Goal: Transaction & Acquisition: Purchase product/service

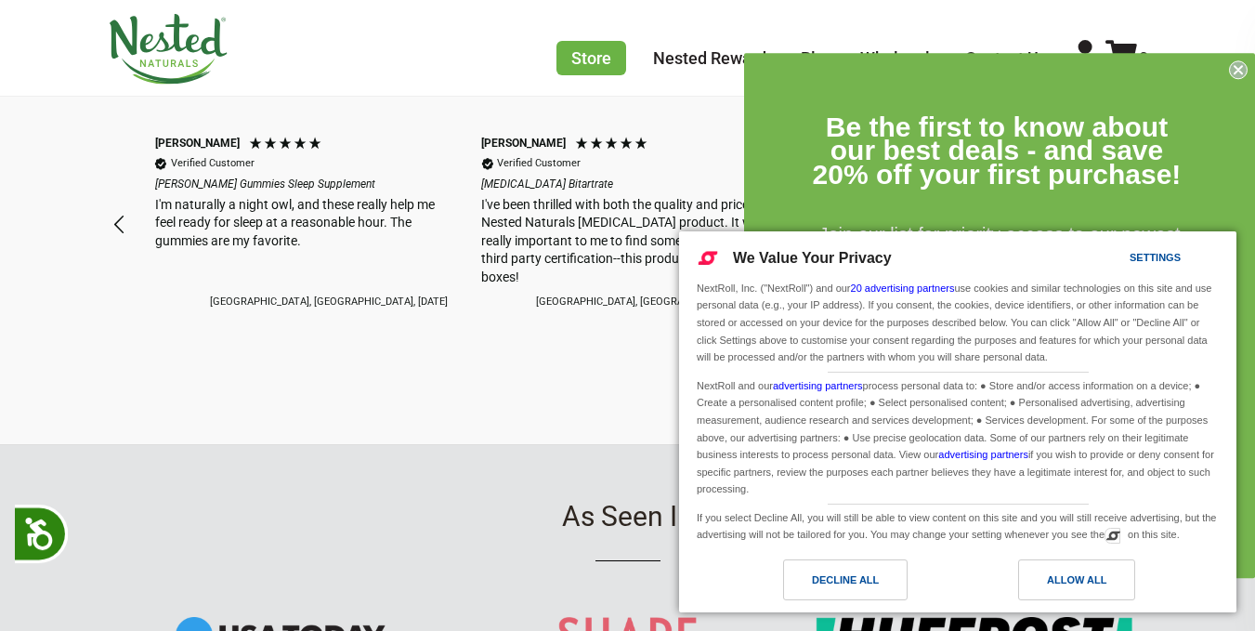
scroll to position [2044, 0]
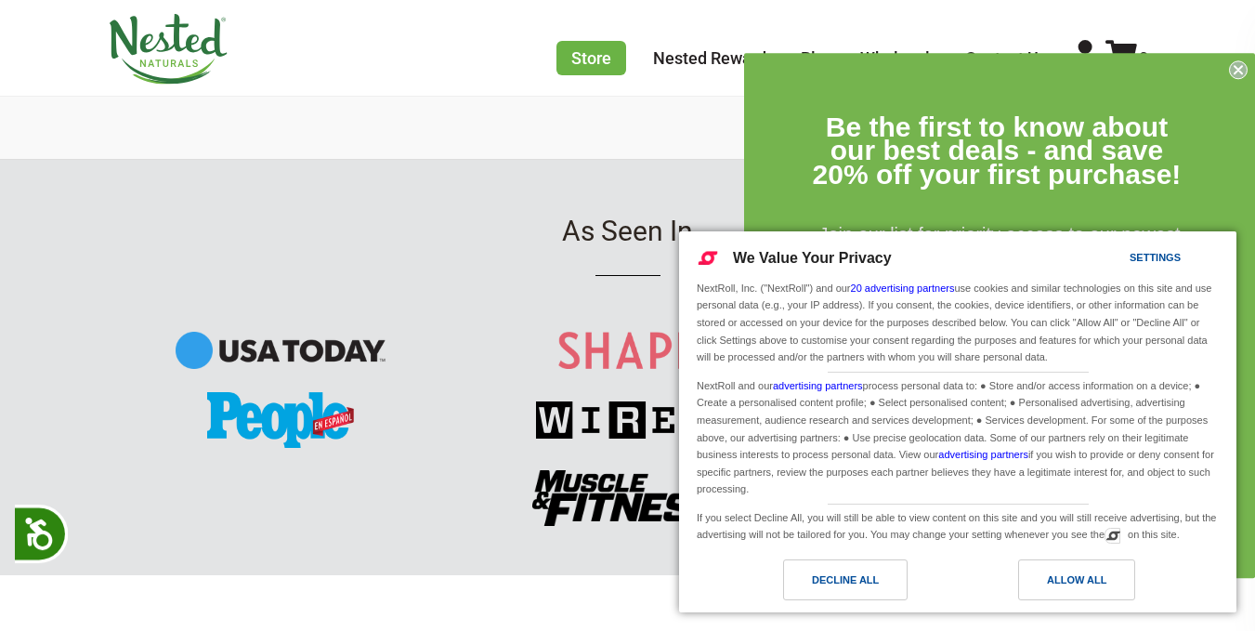
click at [1247, 72] on circle "Close dialog" at bounding box center [1239, 69] width 18 height 18
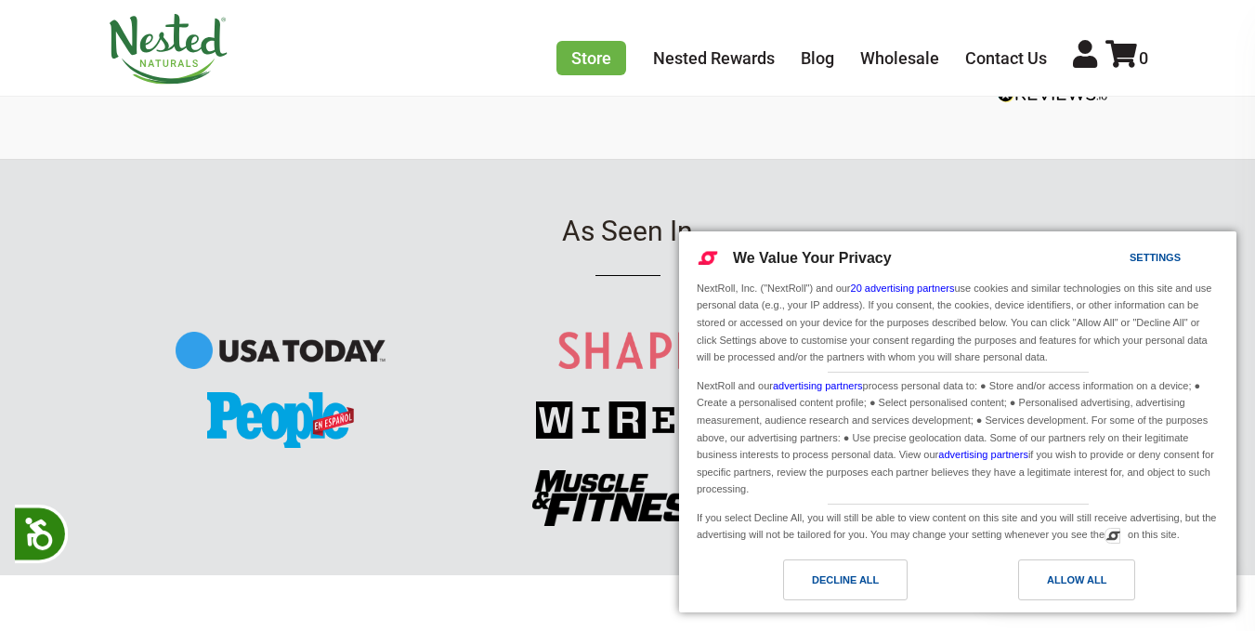
scroll to position [0, 5549]
click at [1074, 588] on div "Allow All" at bounding box center [1076, 580] width 59 height 20
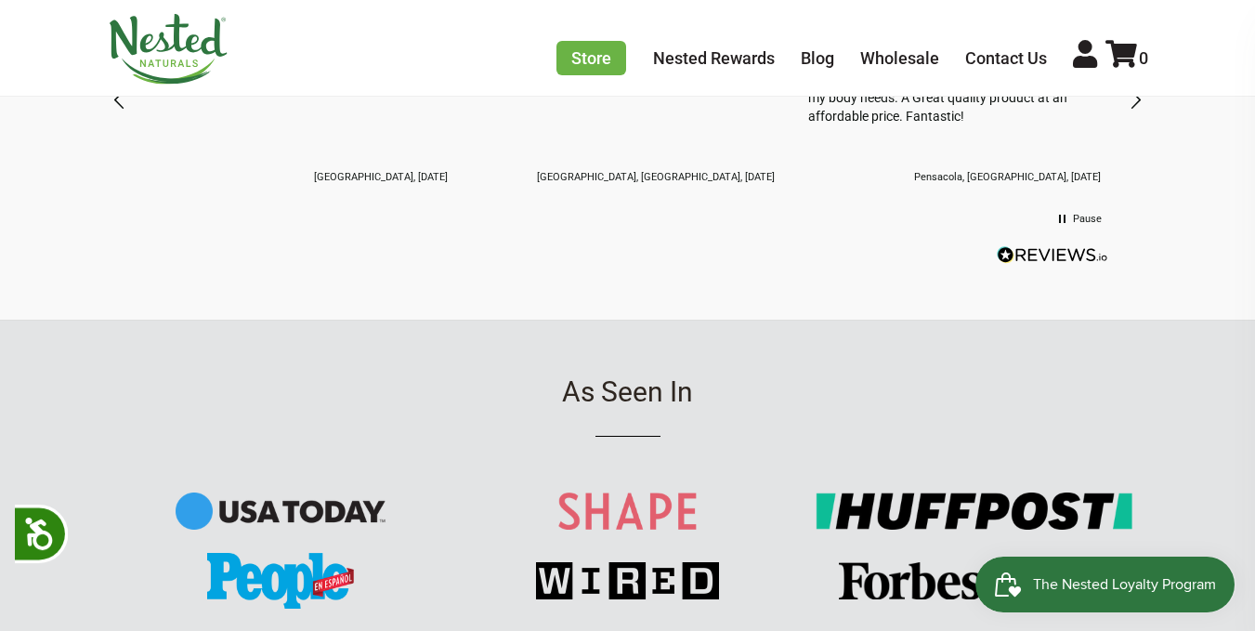
scroll to position [1508, 0]
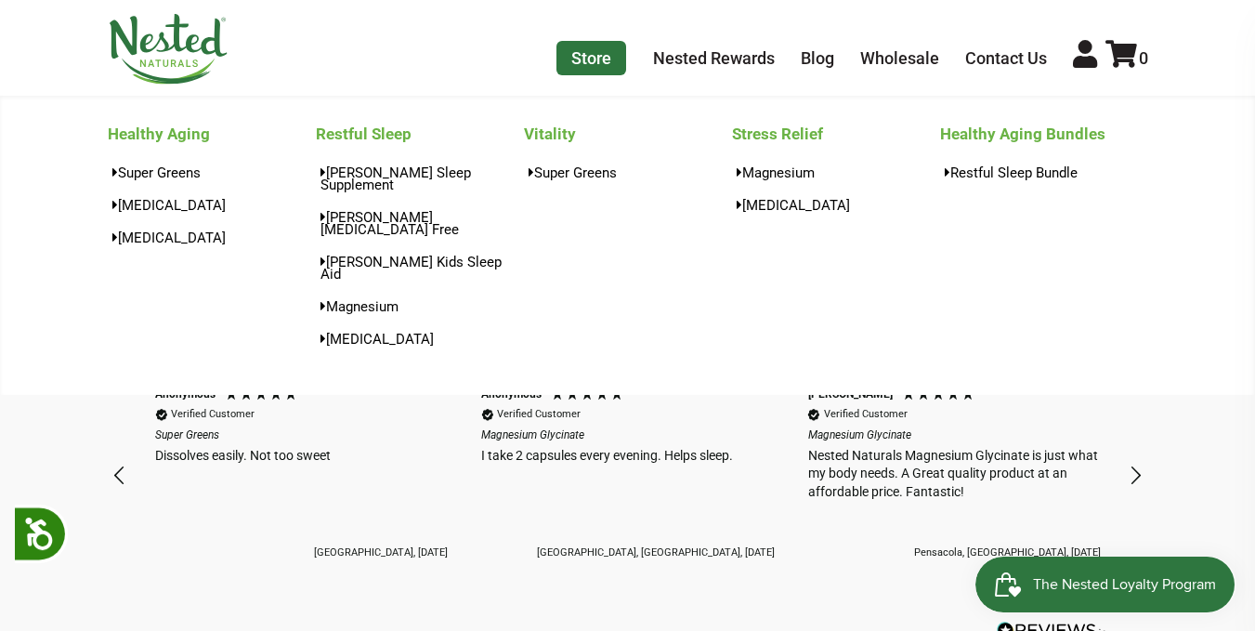
click at [581, 52] on link "Store" at bounding box center [592, 58] width 70 height 34
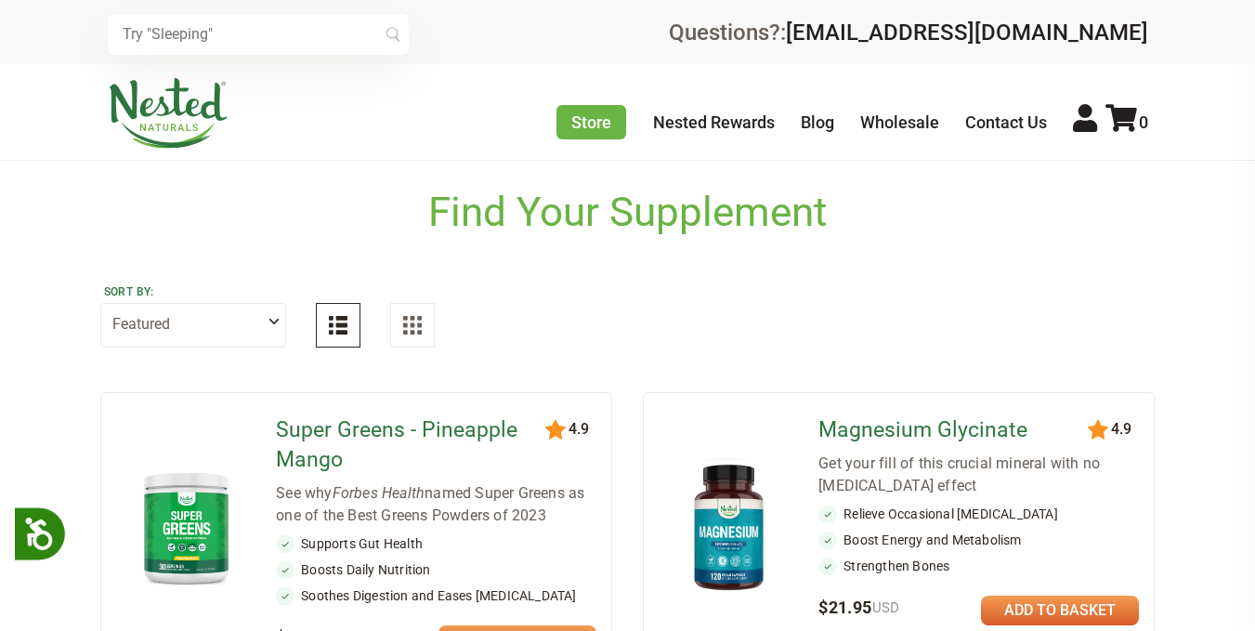
click at [507, 625] on link at bounding box center [518, 640] width 158 height 30
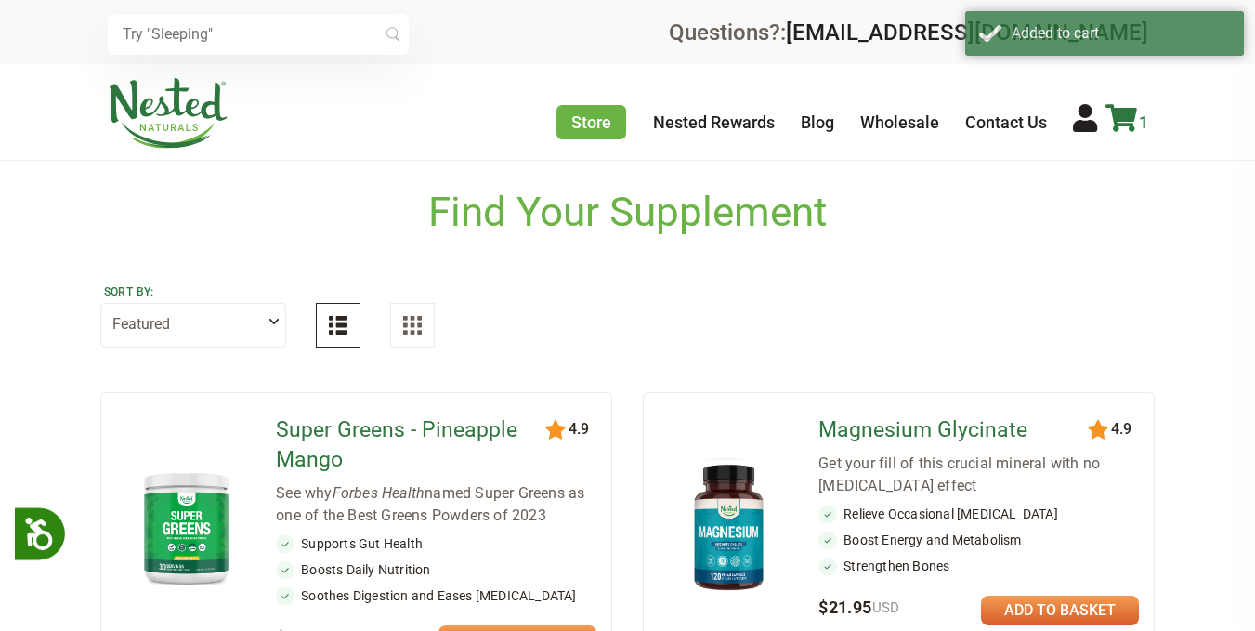
click at [1129, 113] on icon at bounding box center [1122, 118] width 32 height 28
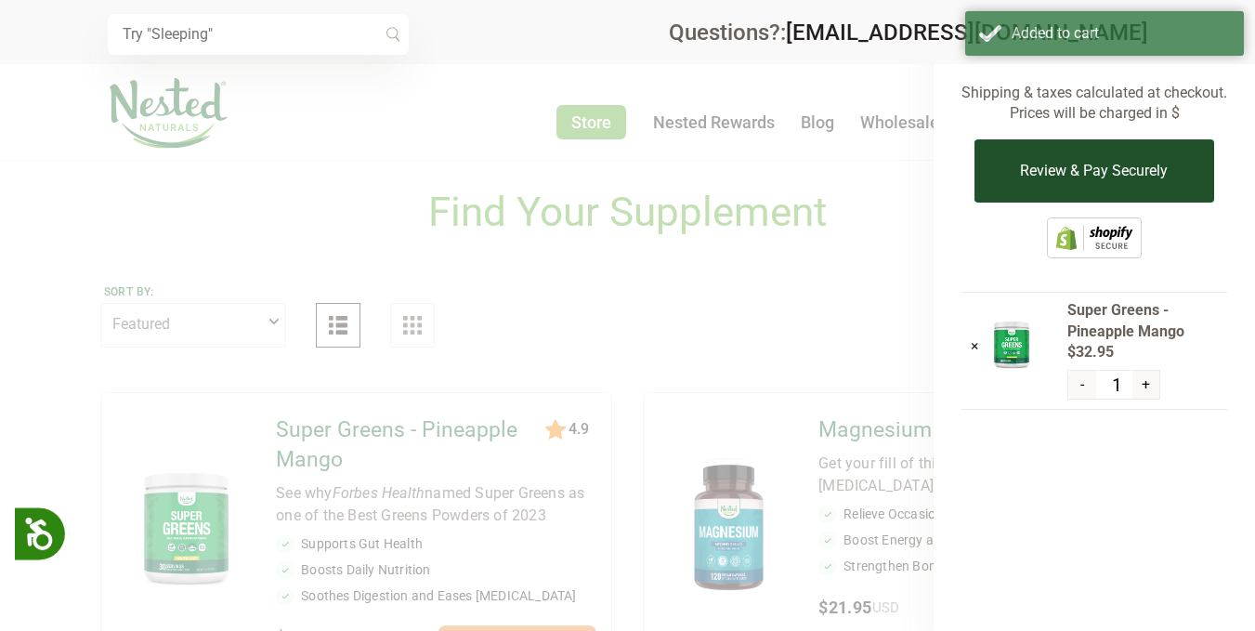
click at [1063, 159] on button "Review & Pay Securely" at bounding box center [1094, 170] width 239 height 63
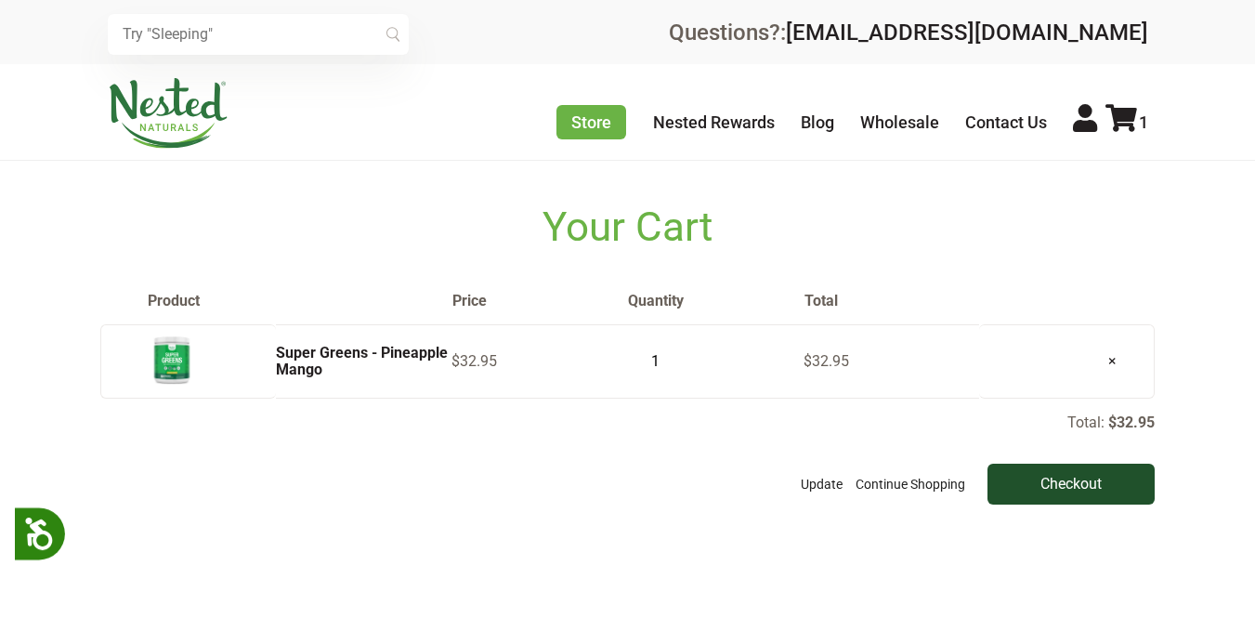
scroll to position [279, 0]
